Goal: Information Seeking & Learning: Learn about a topic

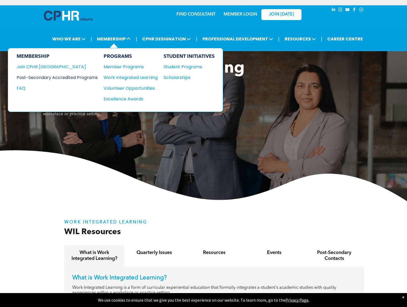
click at [50, 77] on div "Post-Secondary Accredited Programs" at bounding box center [53, 77] width 73 height 7
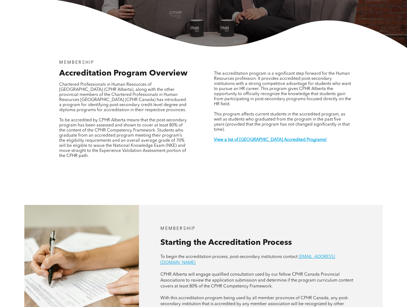
scroll to position [161, 0]
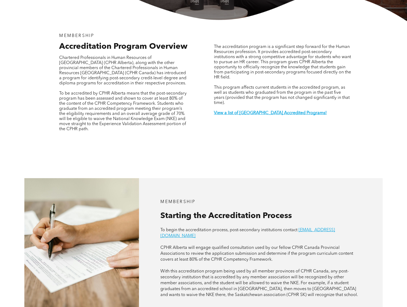
click at [242, 249] on span "CPHR Alberta will engage qualified consultation used by our fellow CPHR Canada …" at bounding box center [256, 254] width 193 height 16
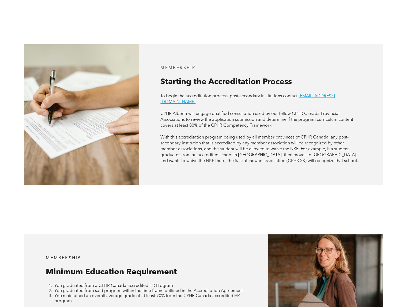
scroll to position [348, 0]
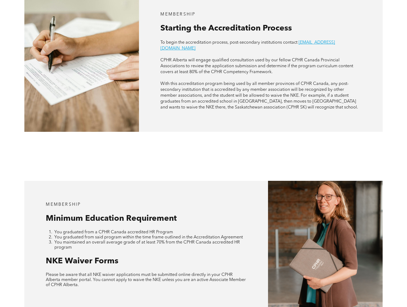
click at [148, 230] on span "You graduated from a CPHR Canada accredited HR Program" at bounding box center [113, 232] width 119 height 4
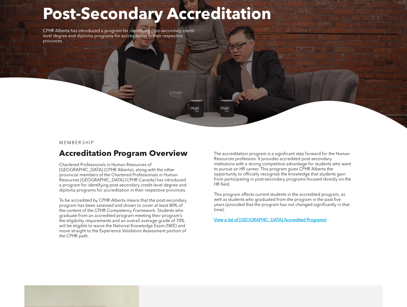
scroll to position [0, 0]
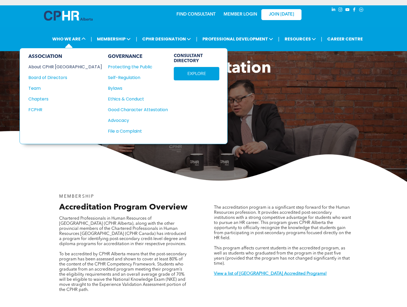
click at [55, 66] on div "About CPHR [GEOGRAPHIC_DATA]" at bounding box center [61, 66] width 66 height 7
